Goal: Find specific page/section: Find specific page/section

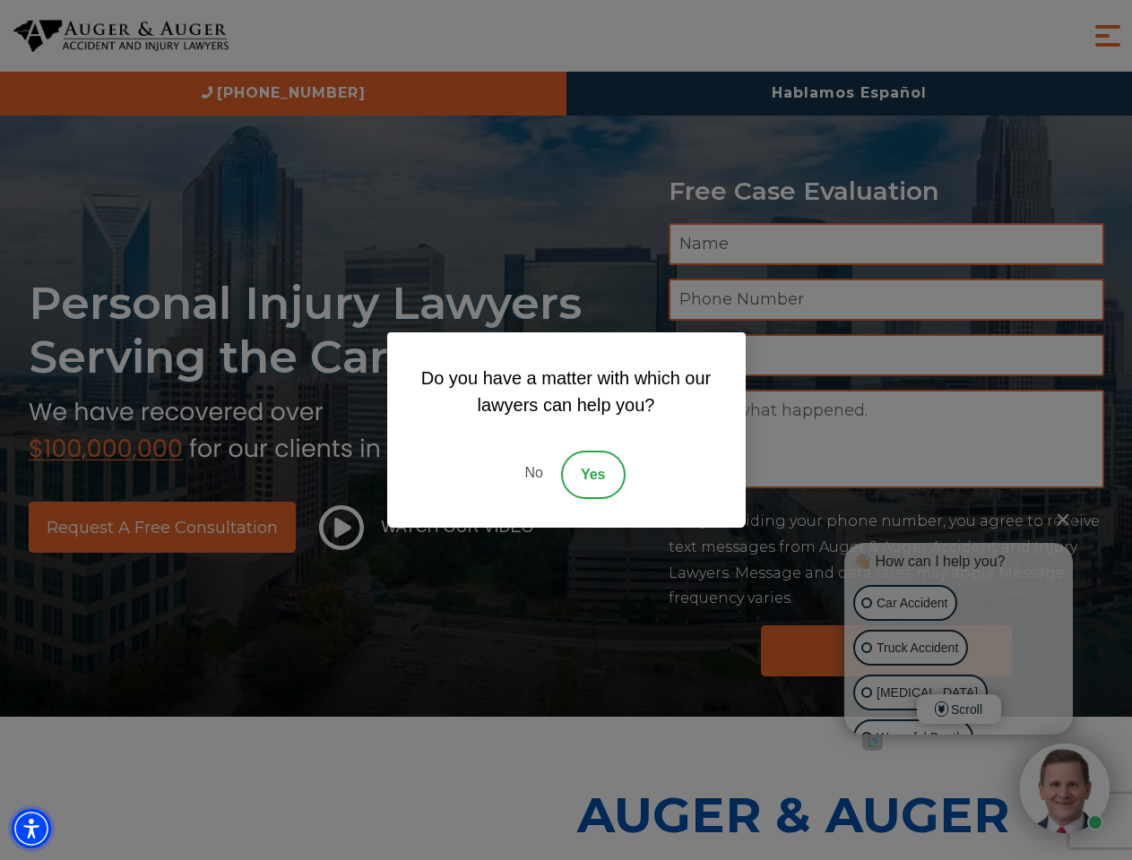
click at [31, 829] on img "Accessibility Menu" at bounding box center [31, 828] width 39 height 39
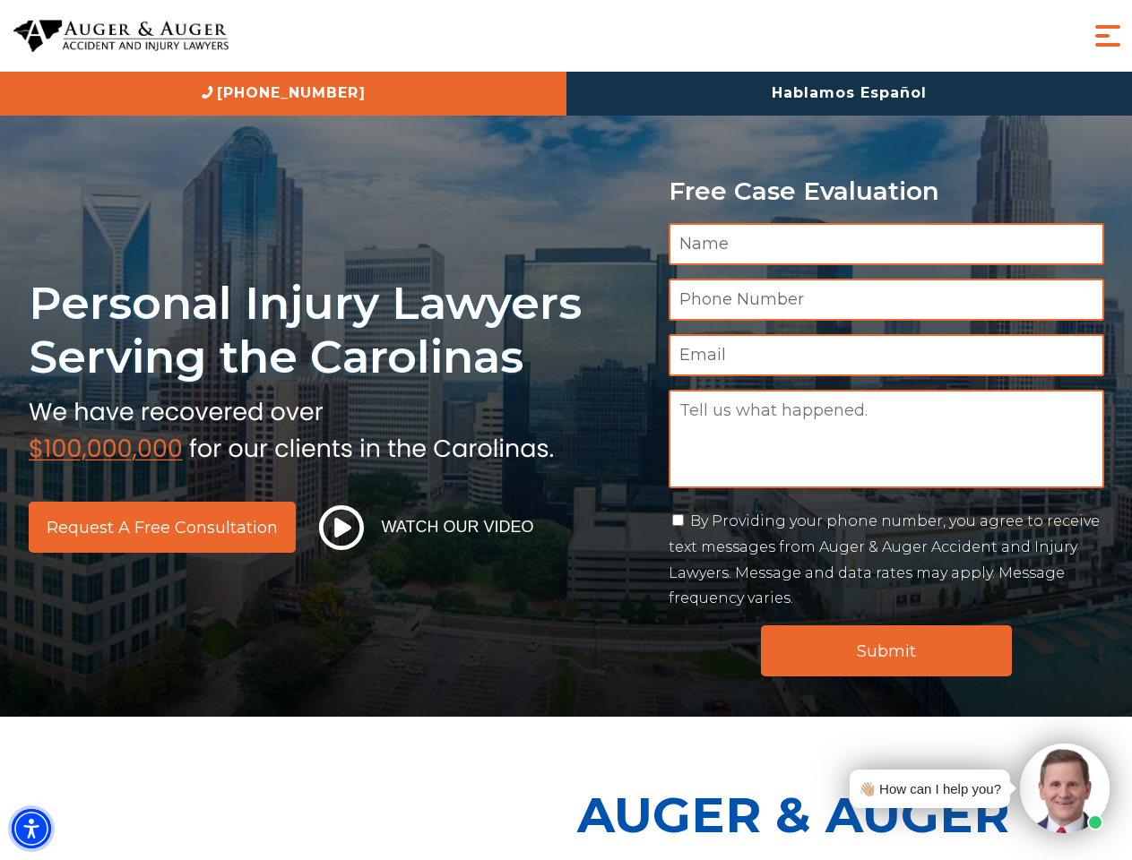
click at [31, 829] on img "Accessibility Menu" at bounding box center [31, 828] width 39 height 39
